Goal: Check status: Check status

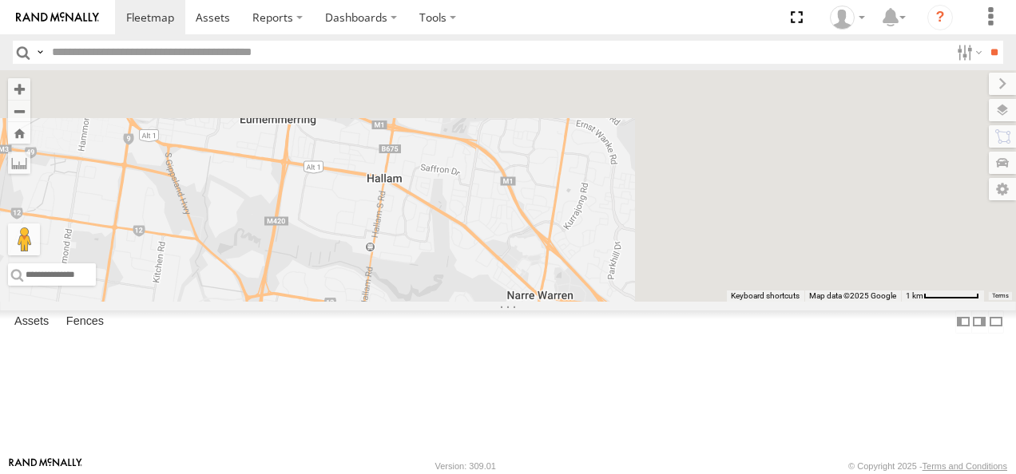
drag, startPoint x: 627, startPoint y: 374, endPoint x: 503, endPoint y: 471, distance: 157.5
click at [503, 474] on html at bounding box center [508, 237] width 1016 height 474
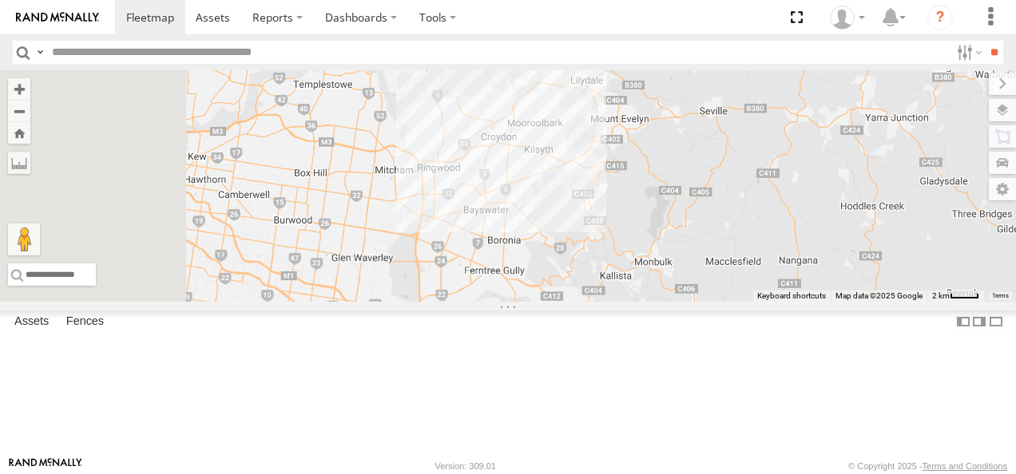
drag, startPoint x: 541, startPoint y: 272, endPoint x: 686, endPoint y: 436, distance: 219.5
click at [686, 302] on div at bounding box center [508, 186] width 1016 height 232
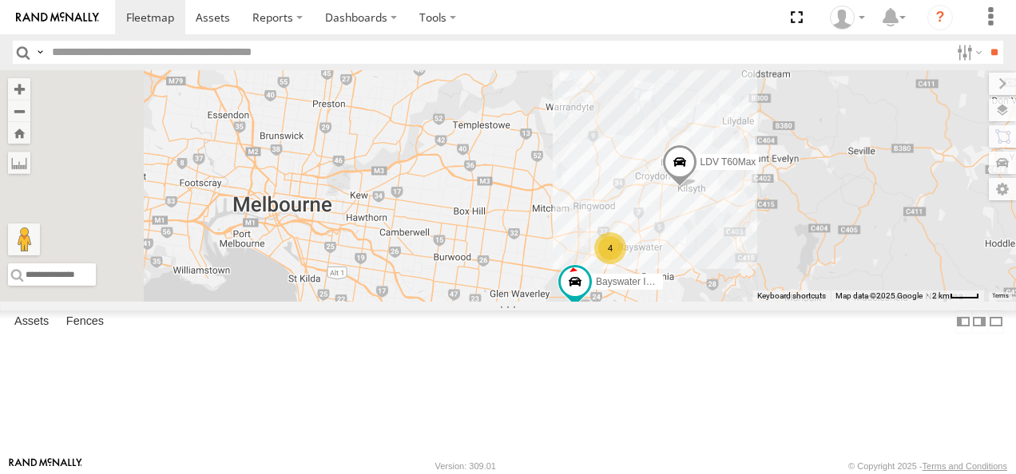
drag, startPoint x: 658, startPoint y: 382, endPoint x: 790, endPoint y: 408, distance: 134.4
click at [817, 302] on div "4 Bayswater Isuzu FRR LDV T60Max" at bounding box center [508, 186] width 1016 height 232
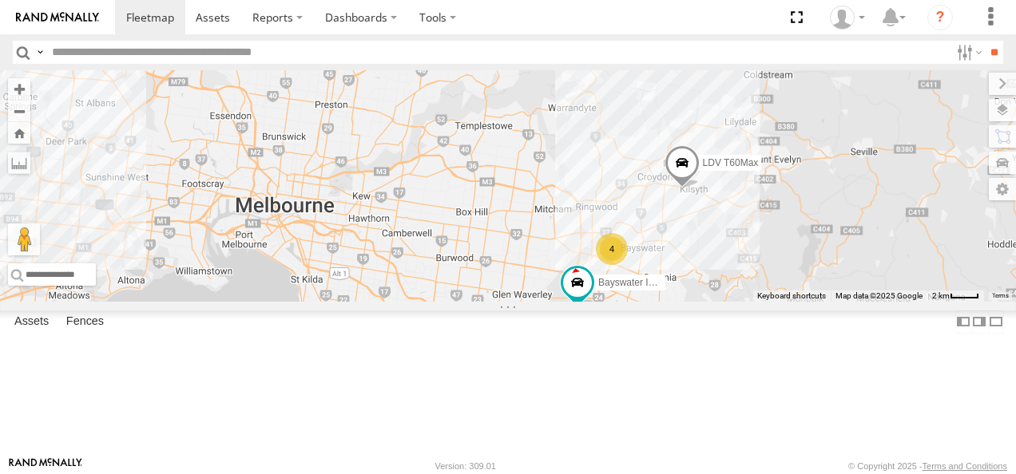
drag, startPoint x: 674, startPoint y: 367, endPoint x: 665, endPoint y: 377, distance: 13.0
click at [665, 302] on div "4 Bayswater Isuzu FRR LDV T60Max" at bounding box center [508, 186] width 1016 height 232
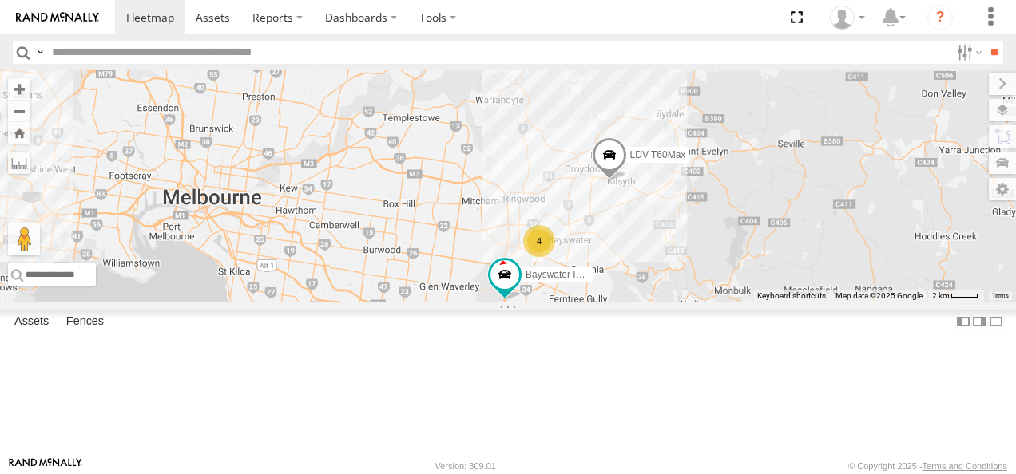
drag, startPoint x: 649, startPoint y: 358, endPoint x: 569, endPoint y: 351, distance: 80.9
click at [569, 302] on div "4 Bayswater Isuzu FRR LDV T60Max" at bounding box center [508, 186] width 1016 height 232
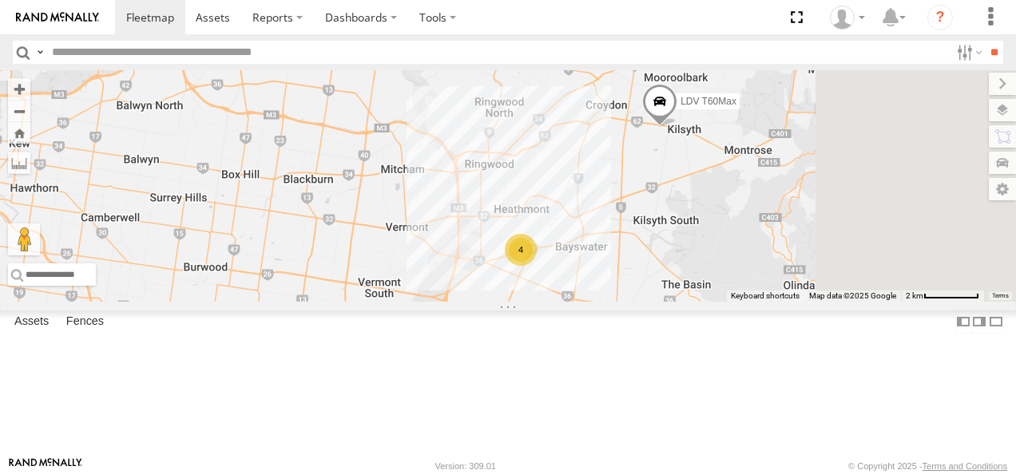
drag, startPoint x: 685, startPoint y: 297, endPoint x: 621, endPoint y: 293, distance: 64.8
click at [621, 293] on div "Bayswater Isuzu FRR LDV T60Max 4" at bounding box center [508, 186] width 1016 height 232
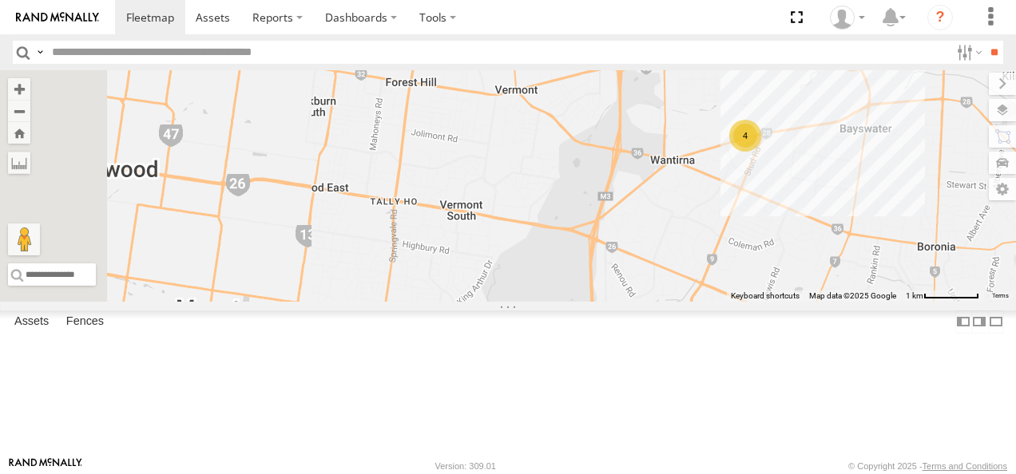
drag, startPoint x: 609, startPoint y: 323, endPoint x: 708, endPoint y: 192, distance: 164.7
click at [708, 192] on div "Bayswater Isuzu FRR LDV T60Max 4" at bounding box center [508, 186] width 1016 height 232
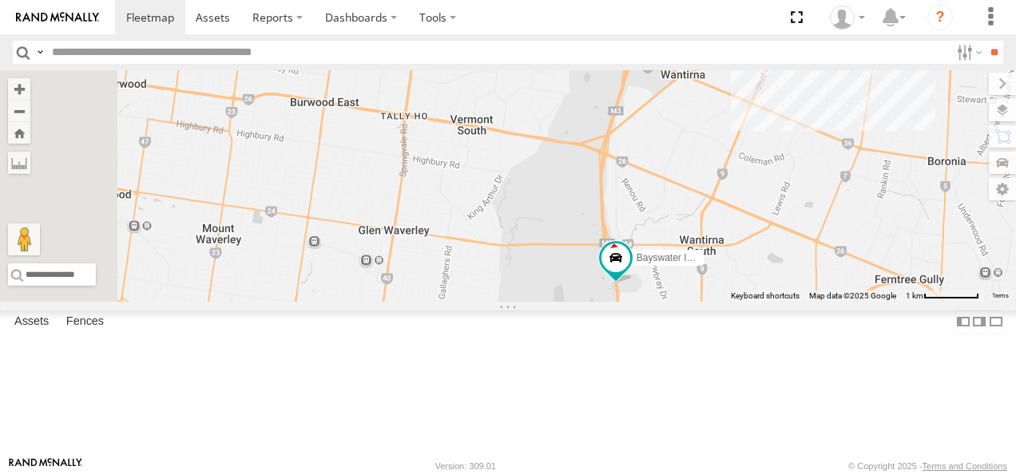
drag, startPoint x: 693, startPoint y: 296, endPoint x: 706, endPoint y: 214, distance: 82.5
click at [706, 214] on div "Bayswater Isuzu FRR LDV T60Max 4" at bounding box center [508, 186] width 1016 height 232
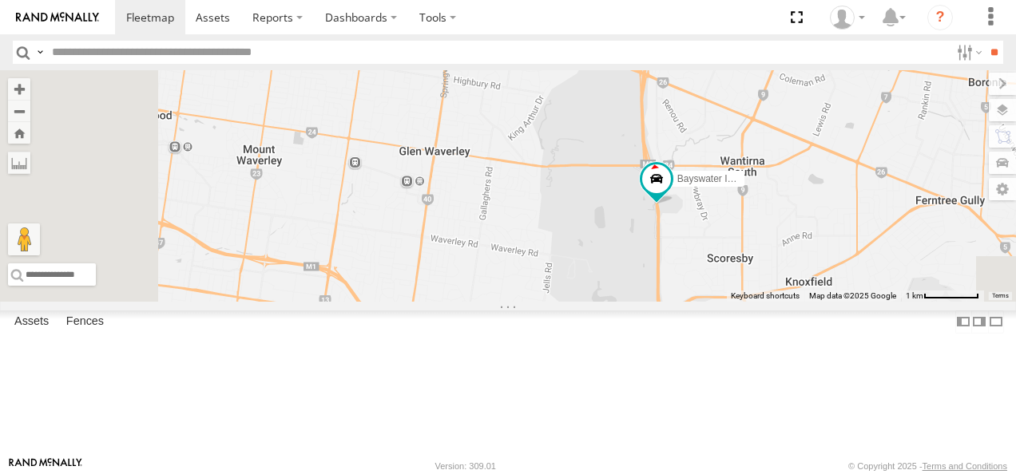
drag, startPoint x: 628, startPoint y: 281, endPoint x: 663, endPoint y: 249, distance: 47.5
click at [663, 249] on div "Bayswater Isuzu FRR LDV T60Max 4" at bounding box center [508, 186] width 1016 height 232
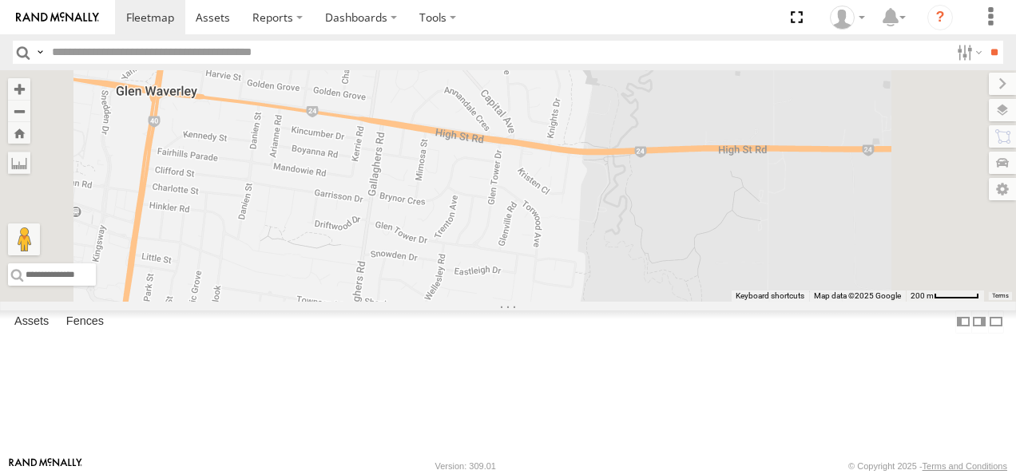
drag, startPoint x: 821, startPoint y: 209, endPoint x: 754, endPoint y: 300, distance: 112.5
click at [754, 300] on div "Bayswater Isuzu FRR LDV T60Max" at bounding box center [508, 186] width 1016 height 232
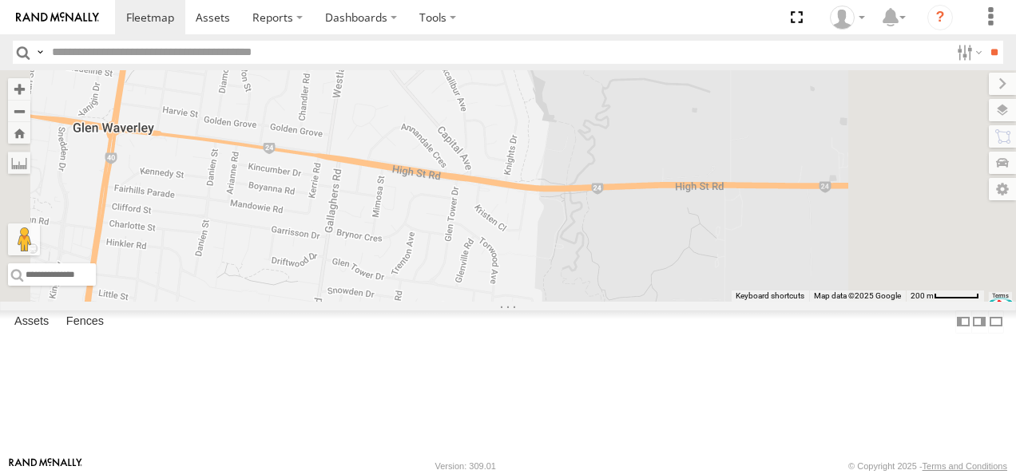
drag, startPoint x: 793, startPoint y: 240, endPoint x: 748, endPoint y: 278, distance: 59.0
click at [748, 278] on div "Bayswater Isuzu FRR LDV T60Max" at bounding box center [508, 186] width 1016 height 232
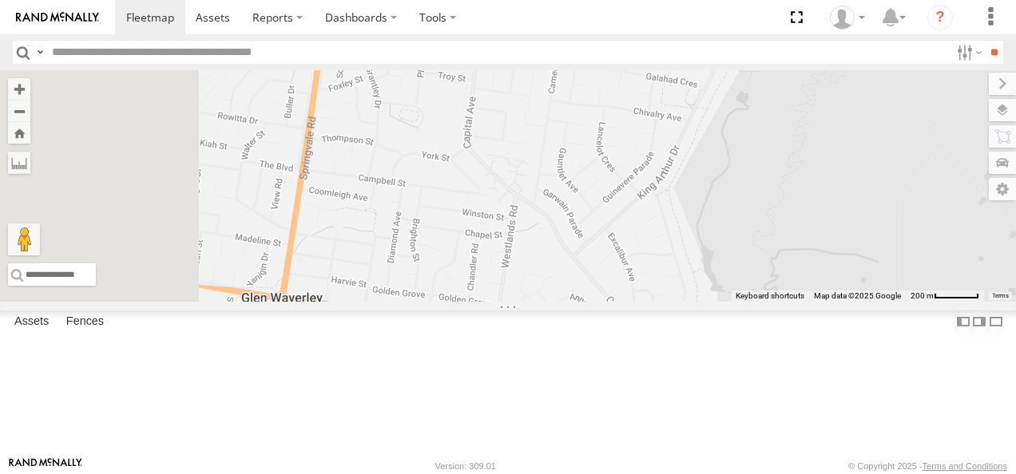
drag, startPoint x: 590, startPoint y: 217, endPoint x: 776, endPoint y: 407, distance: 265.5
click at [776, 302] on div "Bayswater Isuzu FRR LDV T60Max" at bounding box center [508, 186] width 1016 height 232
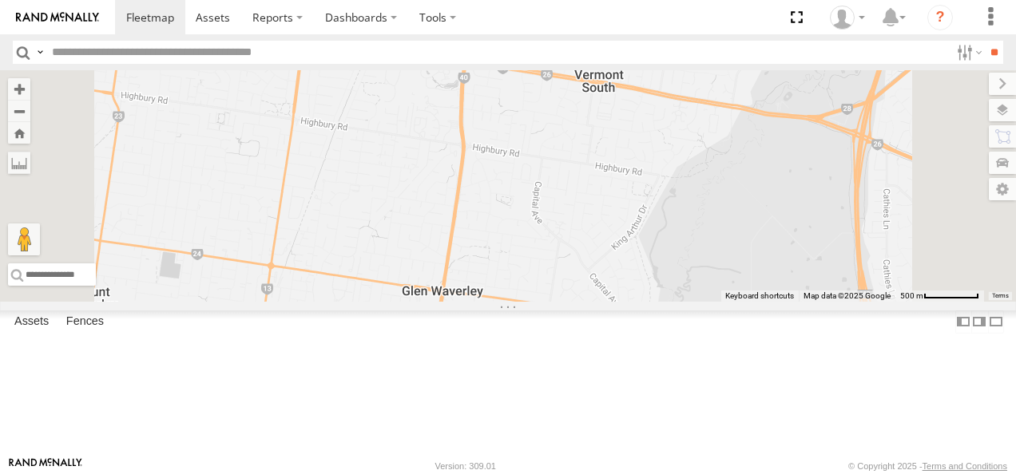
drag, startPoint x: 786, startPoint y: 322, endPoint x: 767, endPoint y: 204, distance: 119.8
click at [767, 204] on div "Bayswater Isuzu FRR LDV T60Max" at bounding box center [508, 186] width 1016 height 232
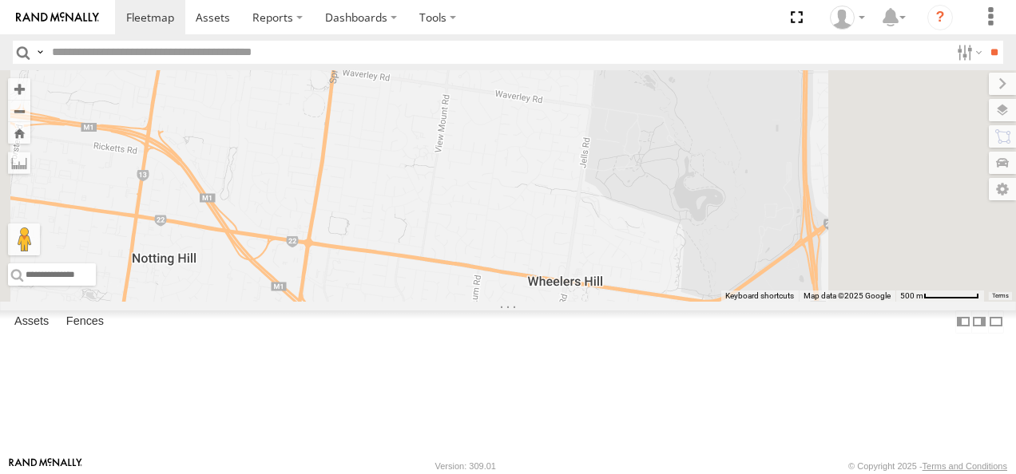
drag, startPoint x: 794, startPoint y: 387, endPoint x: 751, endPoint y: 204, distance: 187.1
click at [751, 204] on div "Bayswater Isuzu FRR LDV T60Max" at bounding box center [508, 186] width 1016 height 232
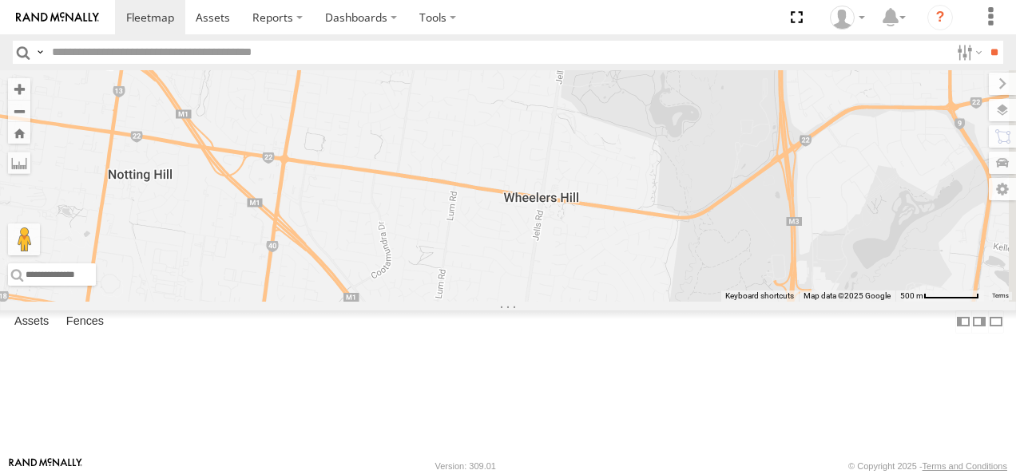
drag, startPoint x: 703, startPoint y: 246, endPoint x: 704, endPoint y: 230, distance: 16.1
click at [704, 230] on div "Bayswater Isuzu FRR LDV T60Max" at bounding box center [508, 186] width 1016 height 232
